Goal: Task Accomplishment & Management: Manage account settings

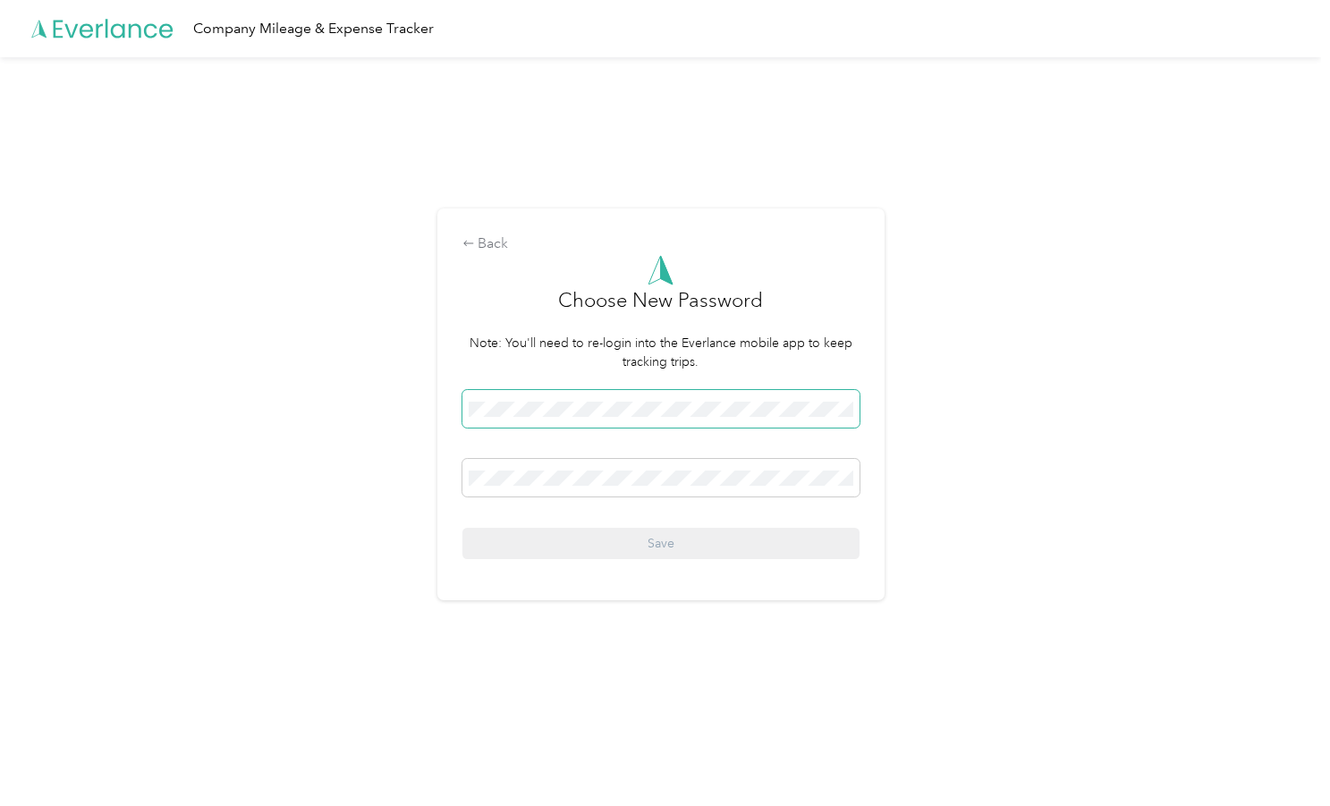
click at [513, 397] on span at bounding box center [661, 409] width 397 height 38
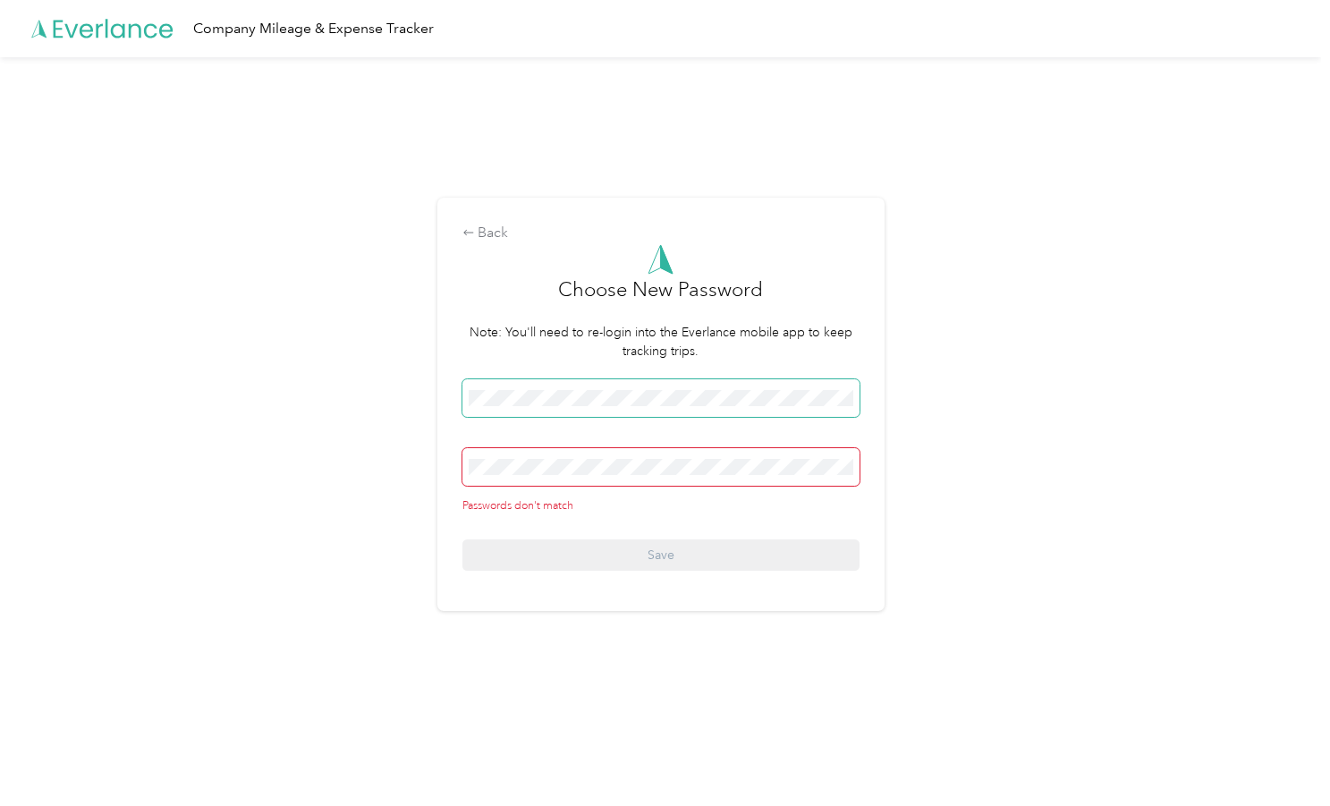
click at [580, 383] on span at bounding box center [661, 398] width 397 height 38
click at [579, 407] on span at bounding box center [661, 398] width 397 height 38
click at [0, 367] on html "Company Mileage & Expense Tracker Back Choose New Password Note: You'll need to…" at bounding box center [660, 403] width 1321 height 806
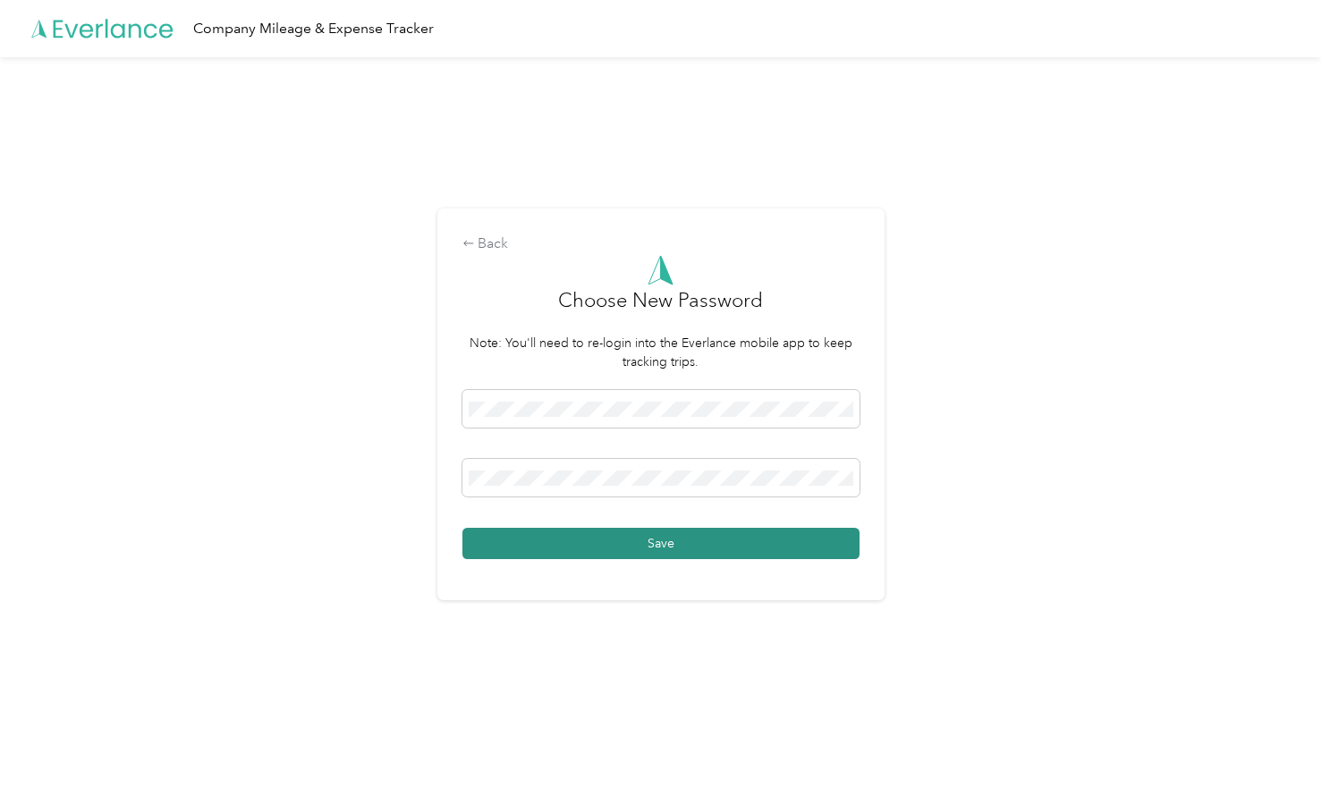
click at [682, 542] on button "Save" at bounding box center [661, 543] width 397 height 31
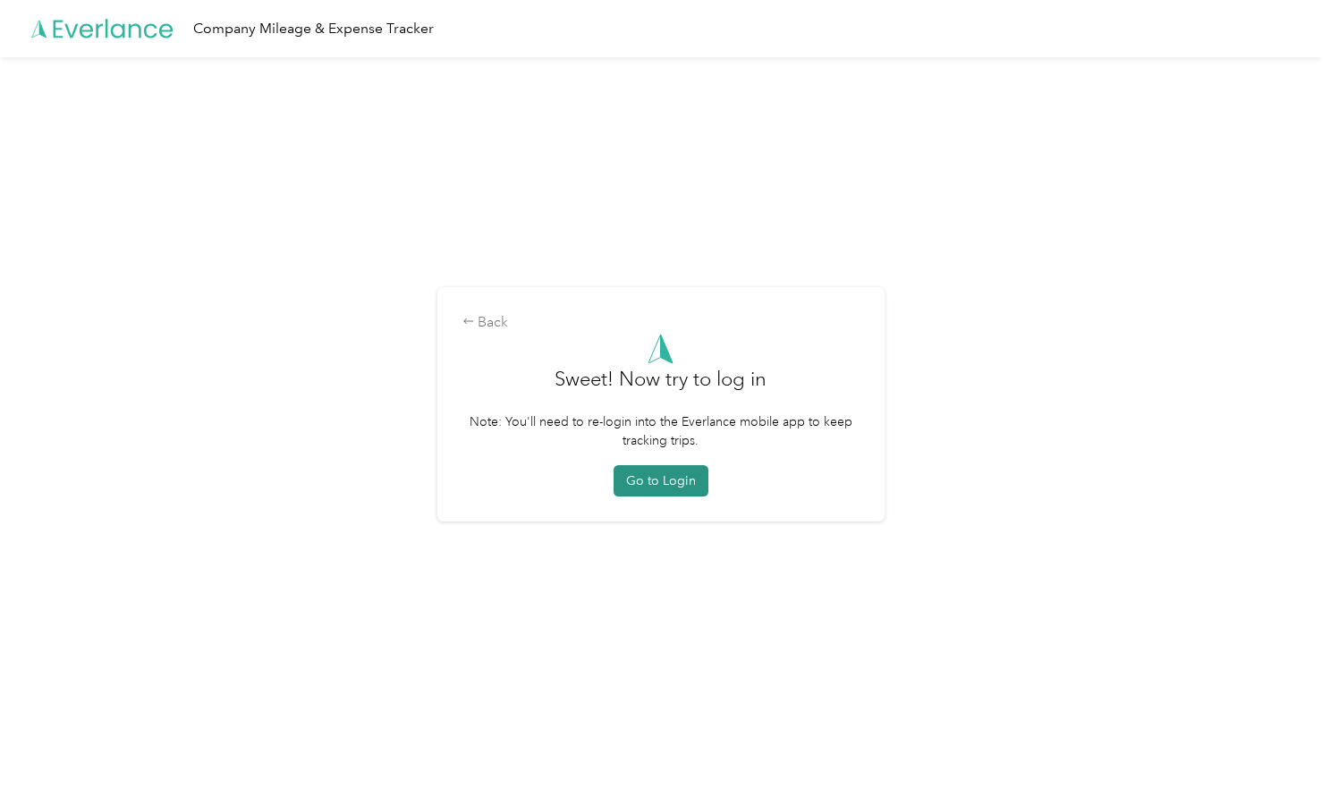
click at [653, 481] on button "Go to Login" at bounding box center [661, 480] width 95 height 31
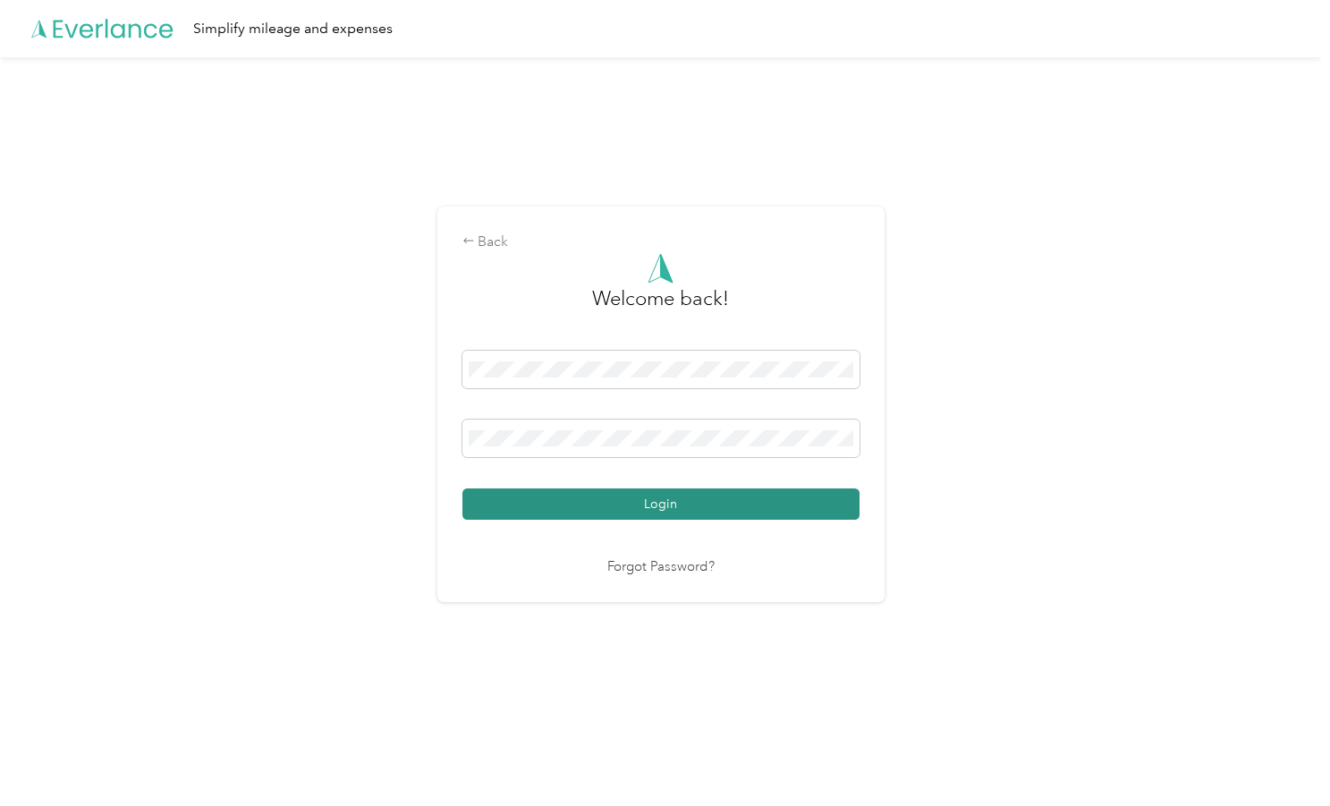
click at [629, 507] on button "Login" at bounding box center [661, 503] width 397 height 31
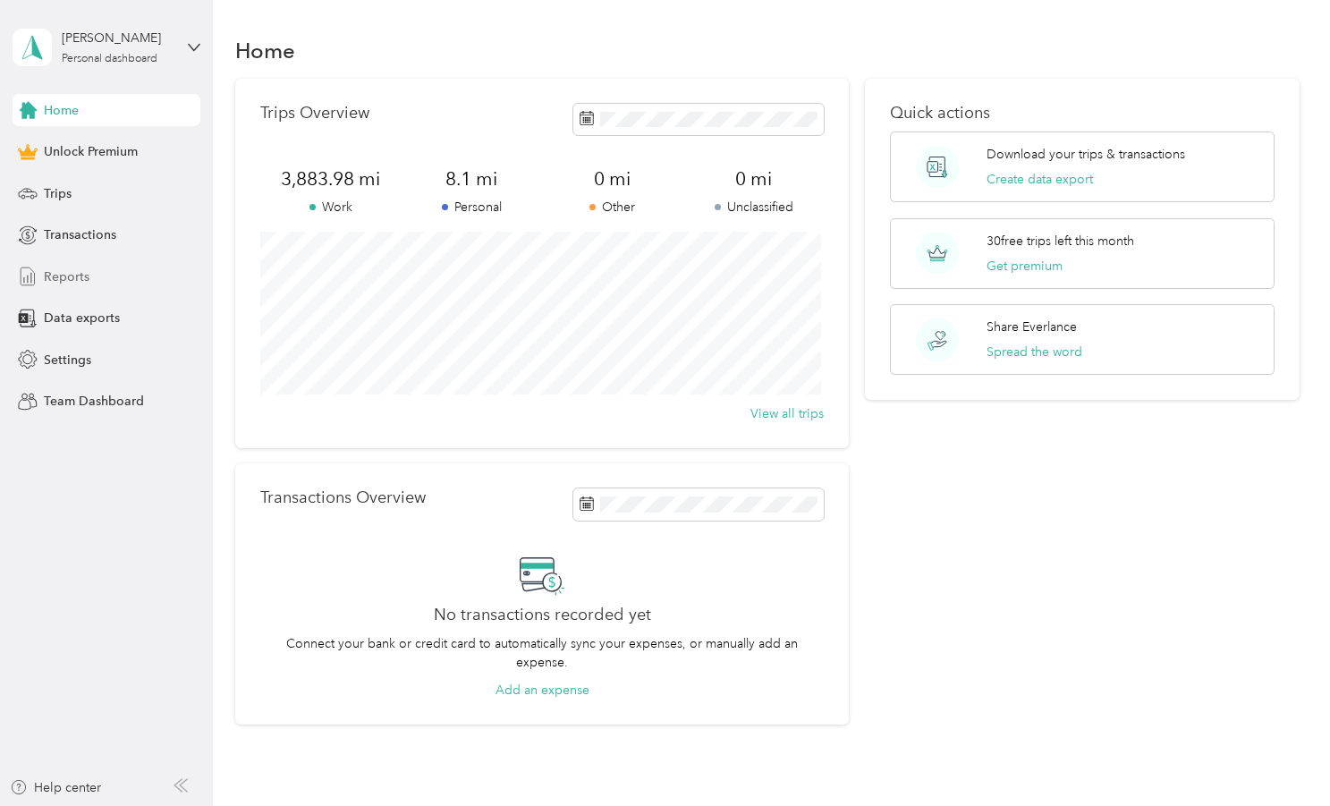
click at [77, 279] on span "Reports" at bounding box center [67, 276] width 46 height 19
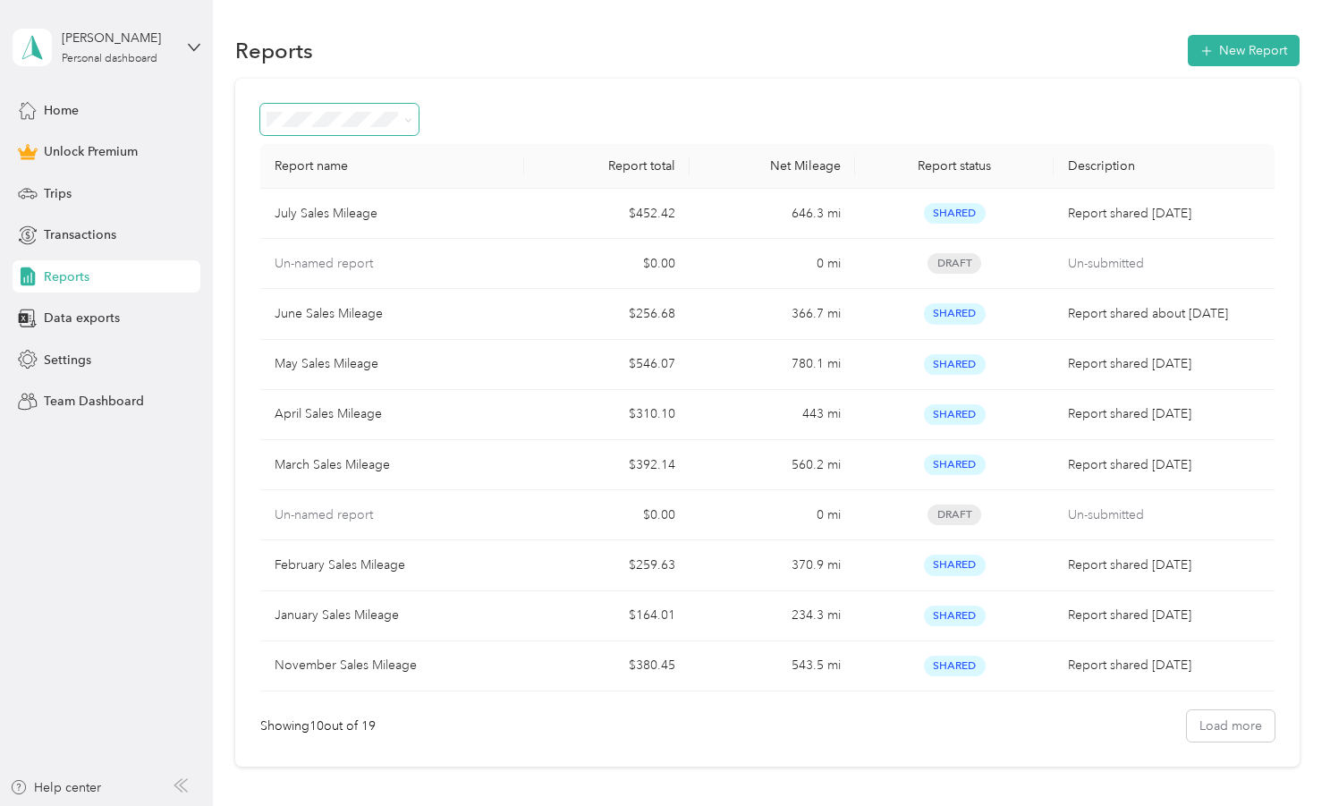
click at [404, 121] on icon at bounding box center [408, 120] width 8 height 8
click at [531, 97] on div "Report name Report total Net Mileage Report status Description July Sales Milea…" at bounding box center [767, 423] width 1065 height 688
click at [1247, 49] on button "New Report" at bounding box center [1244, 50] width 112 height 31
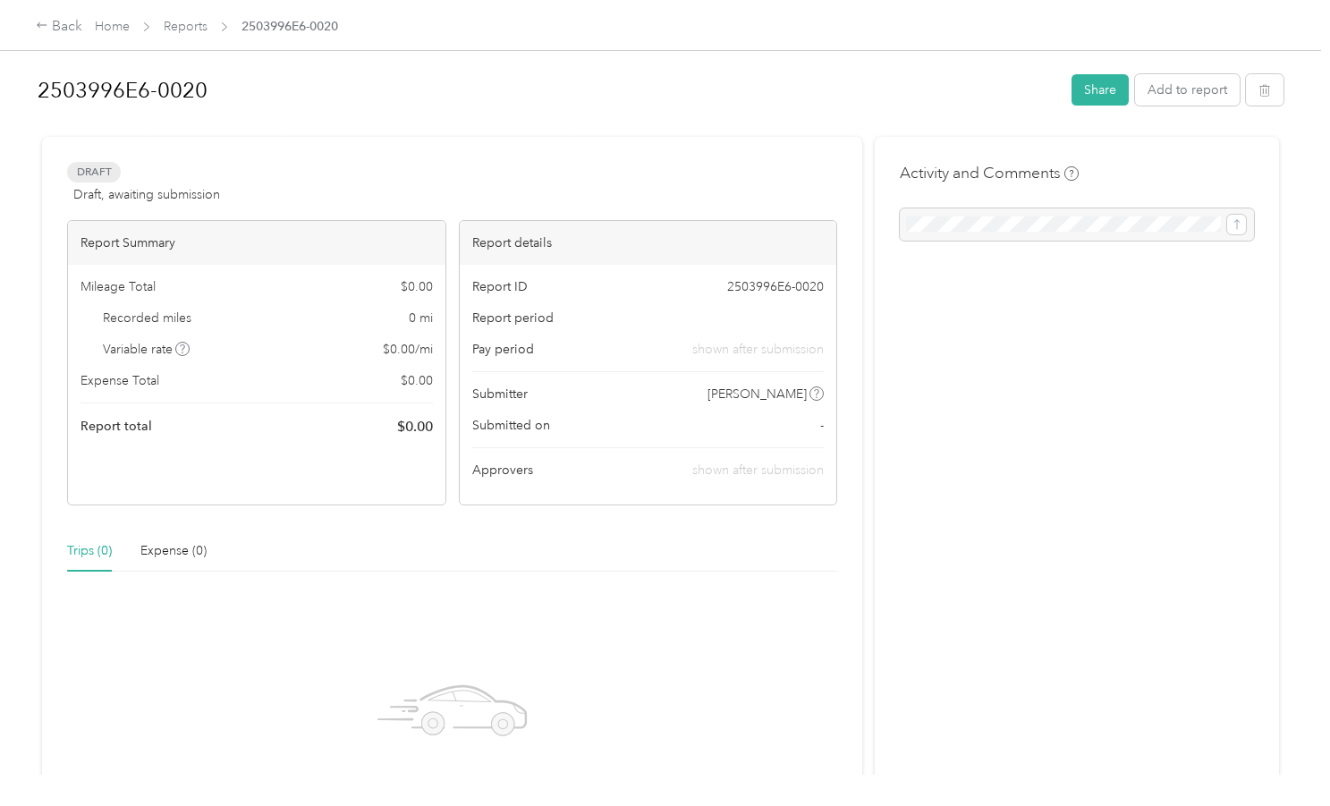
click at [541, 130] on div at bounding box center [661, 129] width 1246 height 19
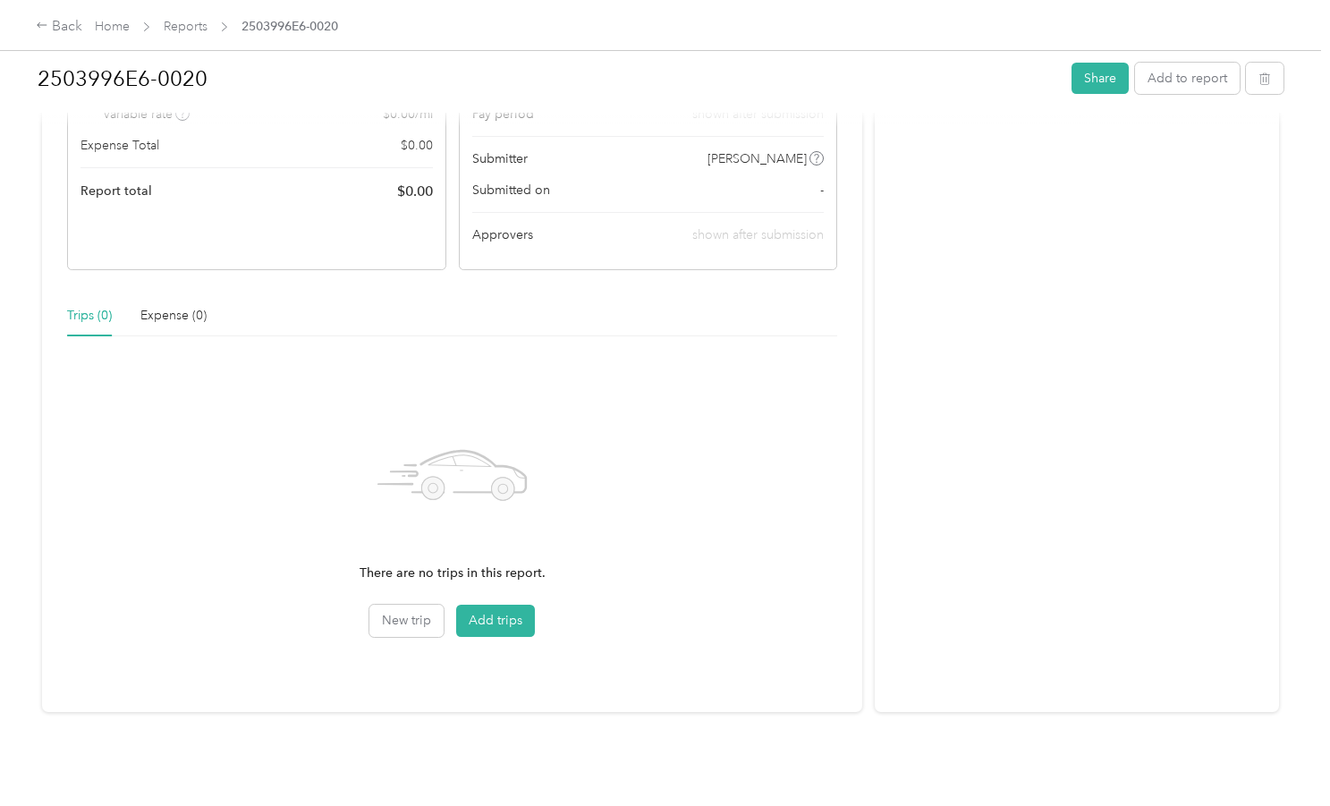
scroll to position [249, 0]
click at [490, 607] on button "Add trips" at bounding box center [495, 621] width 79 height 32
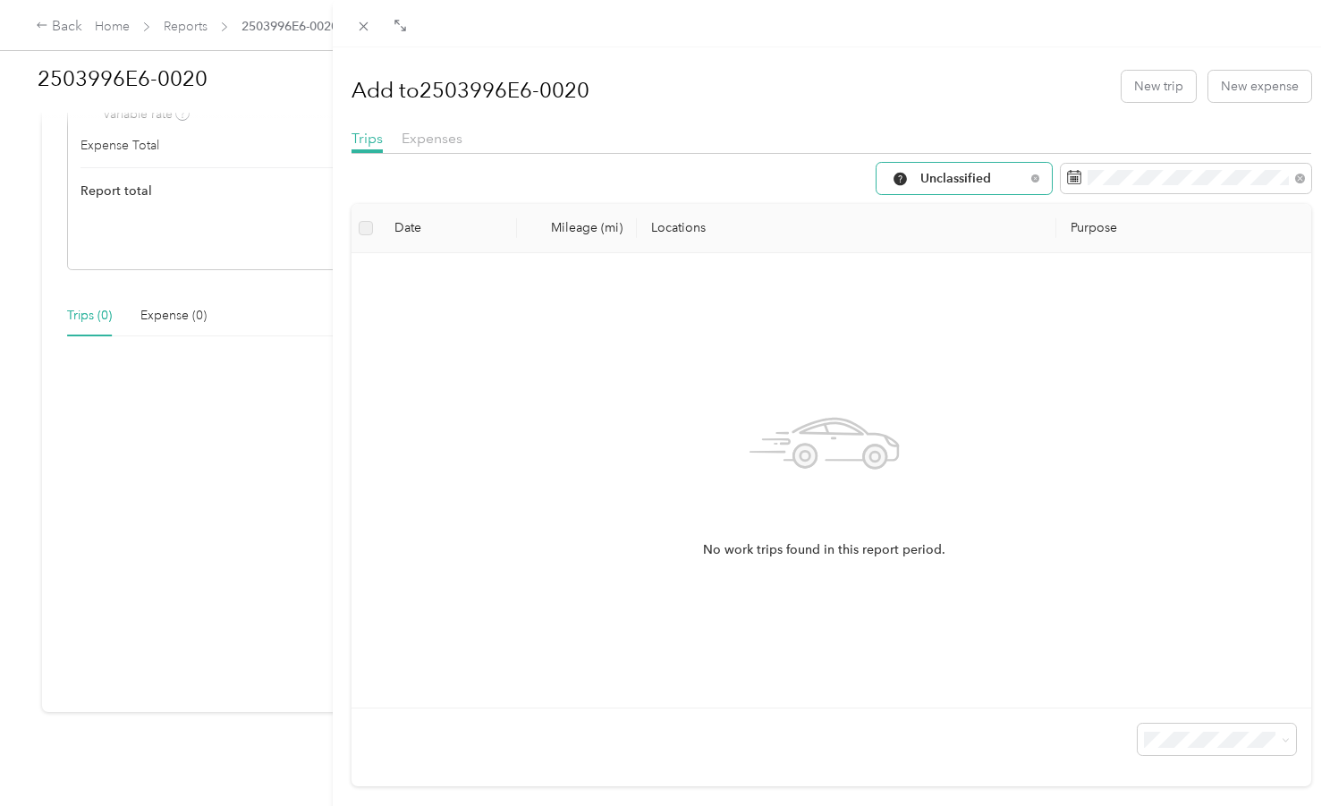
click at [1010, 174] on span "Unclassified" at bounding box center [973, 179] width 105 height 13
click at [920, 275] on span "Work" at bounding box center [966, 274] width 119 height 19
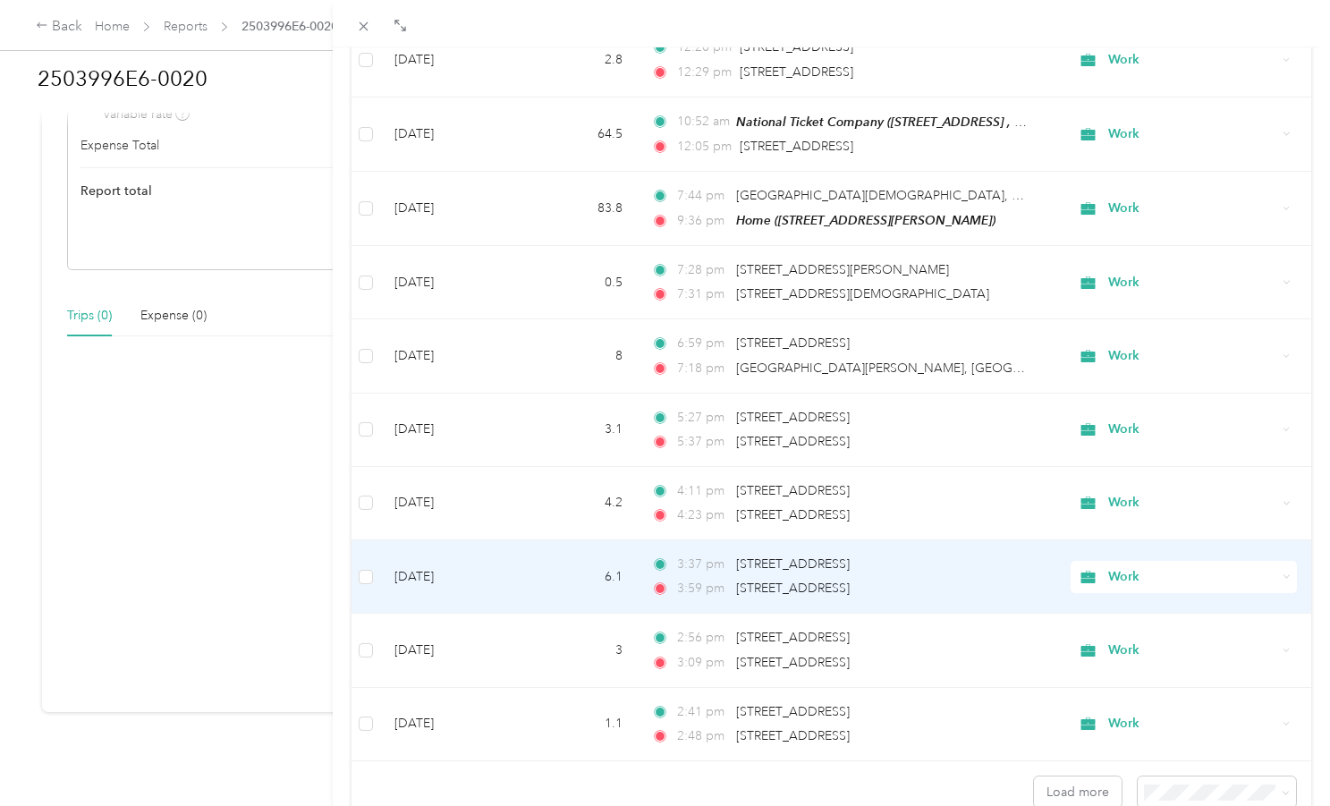
scroll to position [1424, 0]
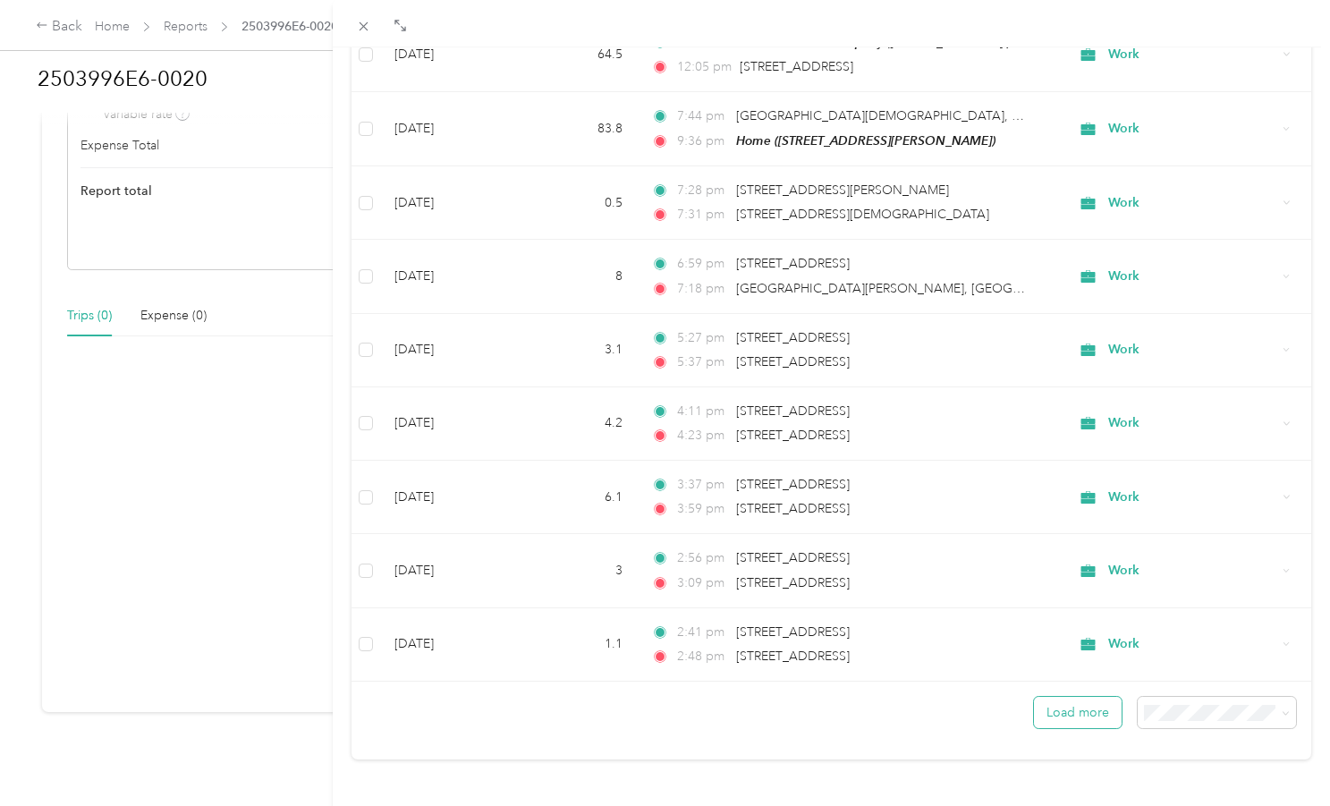
click at [1083, 697] on button "Load more" at bounding box center [1078, 712] width 88 height 31
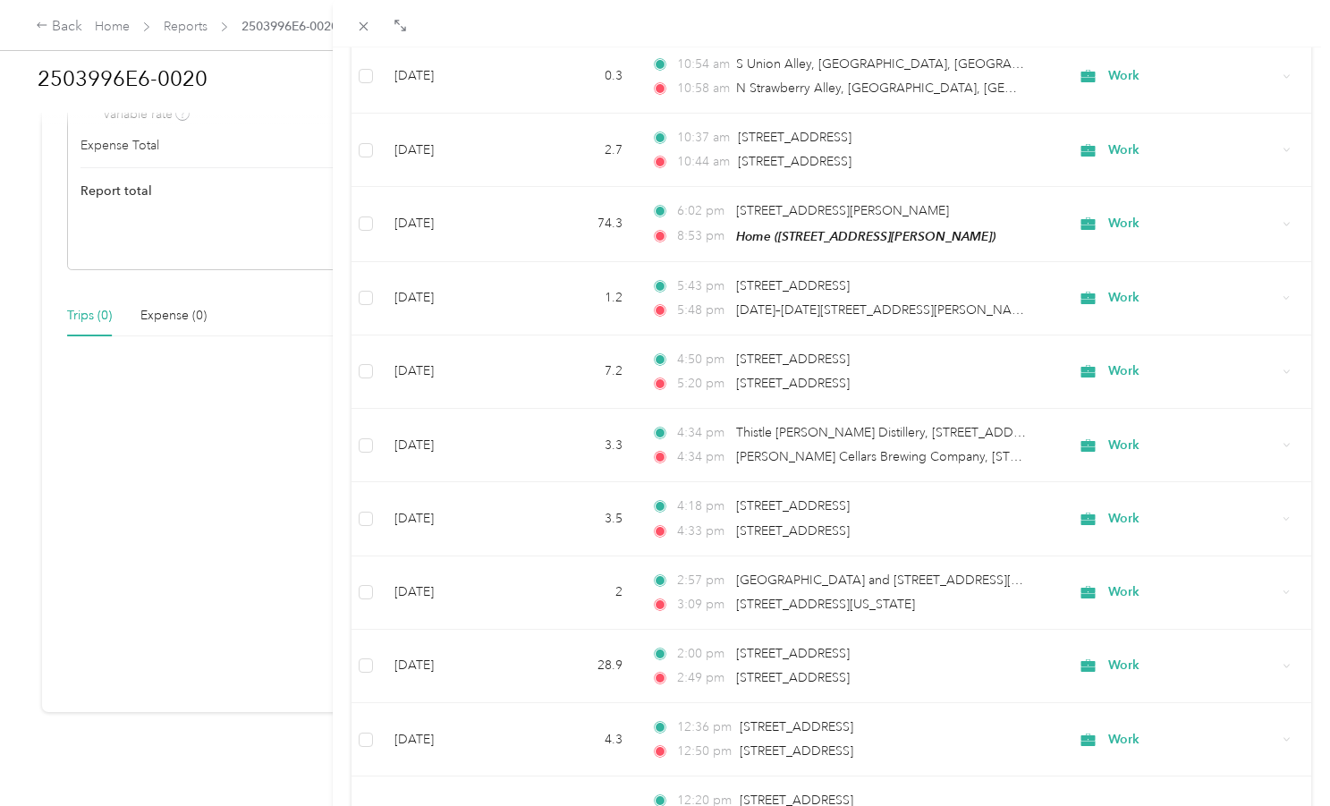
scroll to position [0, 0]
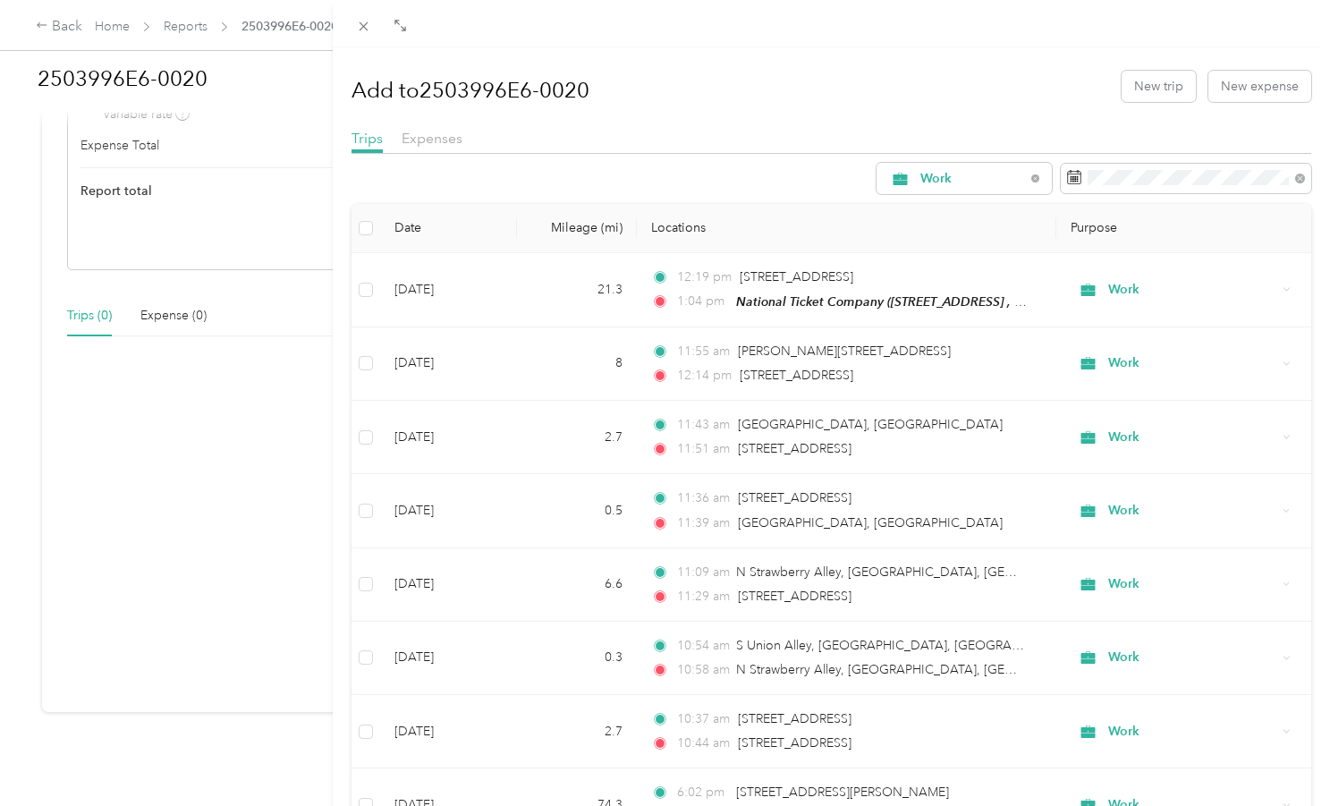
click at [480, 106] on h1 "Add to 2503996E6-0020" at bounding box center [471, 90] width 238 height 43
click at [129, 71] on div "Add to 2503996E6-0020 New trip New expense Trips Expenses Work Date Mileage (mi…" at bounding box center [665, 403] width 1330 height 806
